Goal: Task Accomplishment & Management: Complete application form

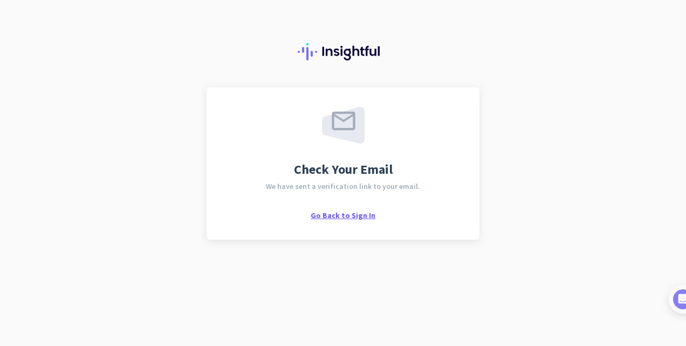
click at [332, 214] on span "Go Back to Sign In" at bounding box center [343, 215] width 65 height 10
click at [368, 185] on span "We have sent a verification link to your email." at bounding box center [343, 186] width 154 height 8
drag, startPoint x: 368, startPoint y: 185, endPoint x: 420, endPoint y: 216, distance: 60.7
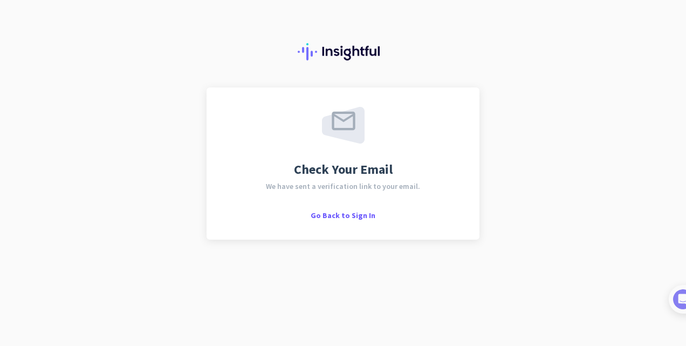
click at [420, 216] on div "Check Your Email We have sent a verification link to your email. Go Back to Sig…" at bounding box center [343, 163] width 234 height 113
